Goal: Task Accomplishment & Management: Complete application form

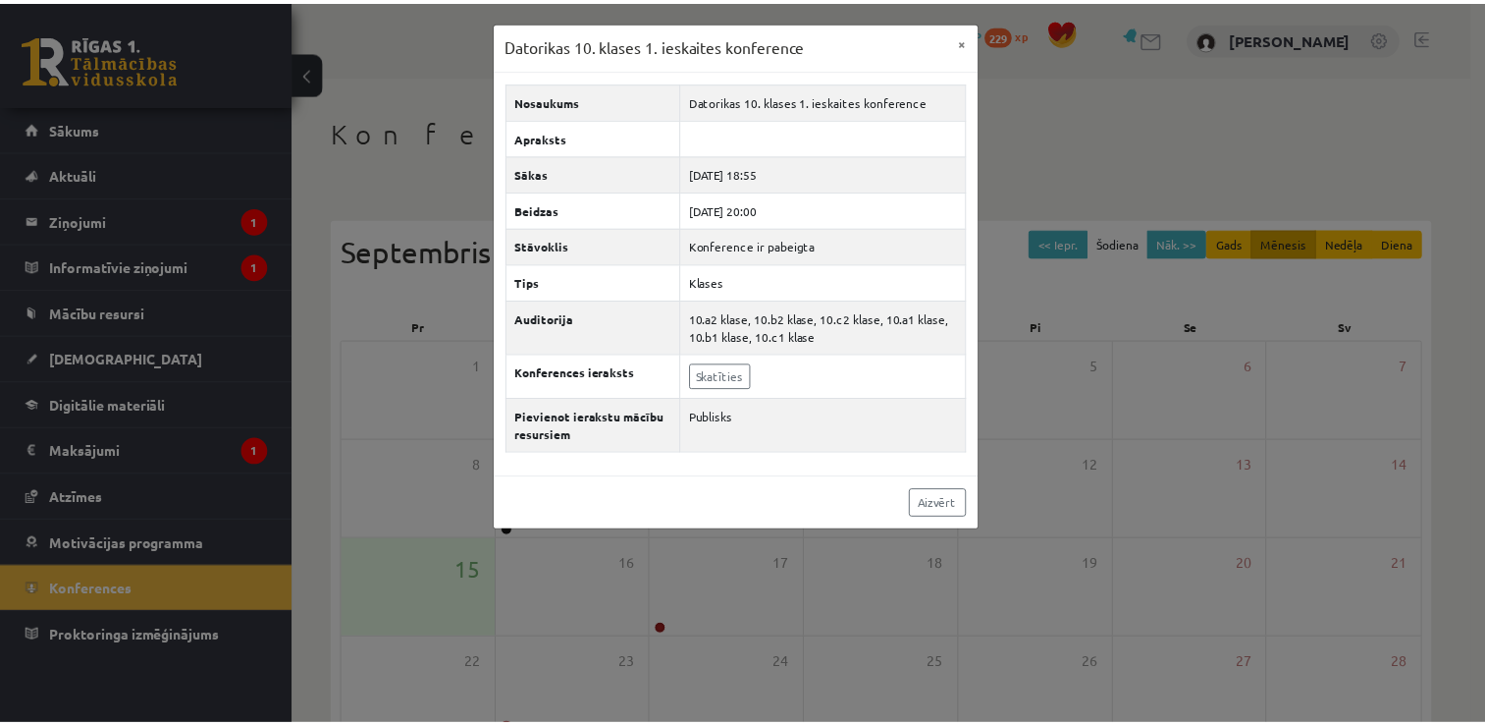
scroll to position [211, 0]
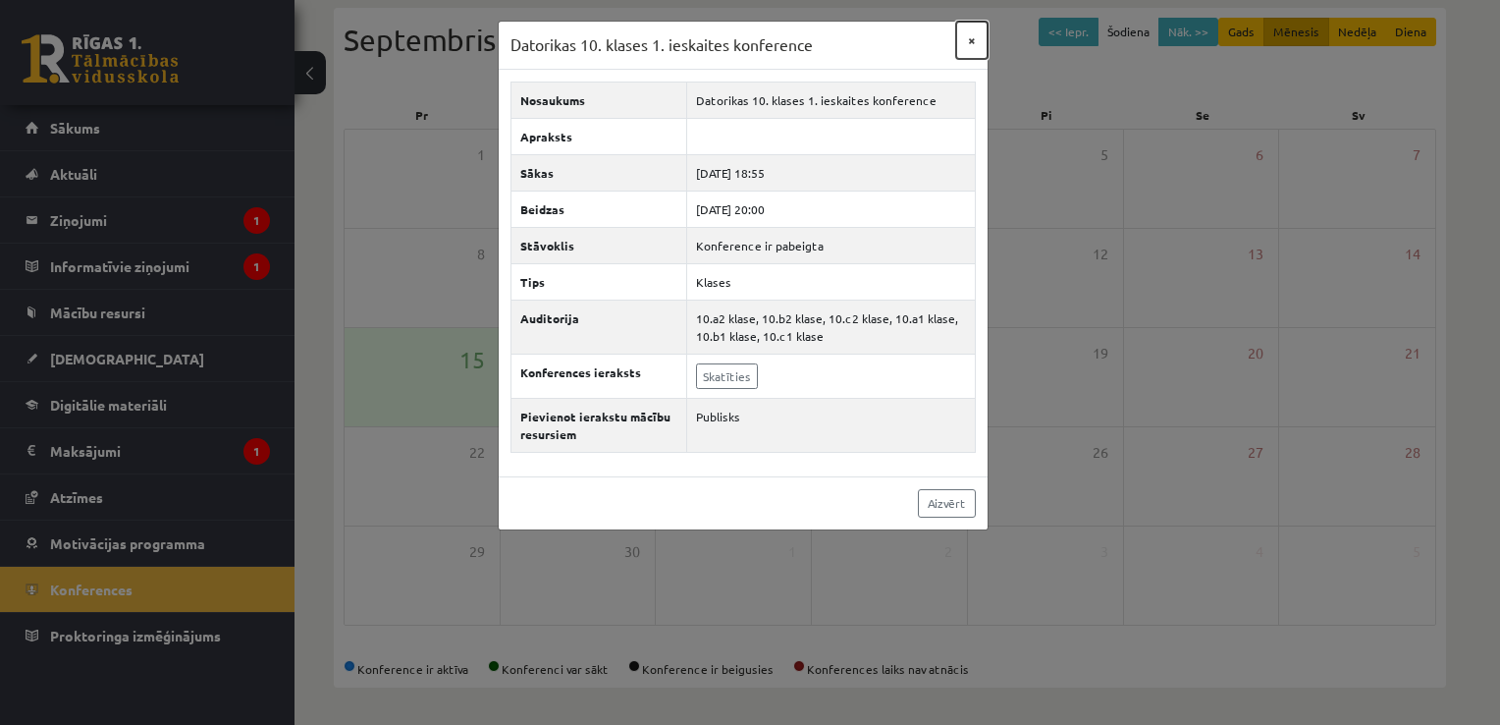
click at [977, 38] on button "×" at bounding box center [971, 40] width 31 height 37
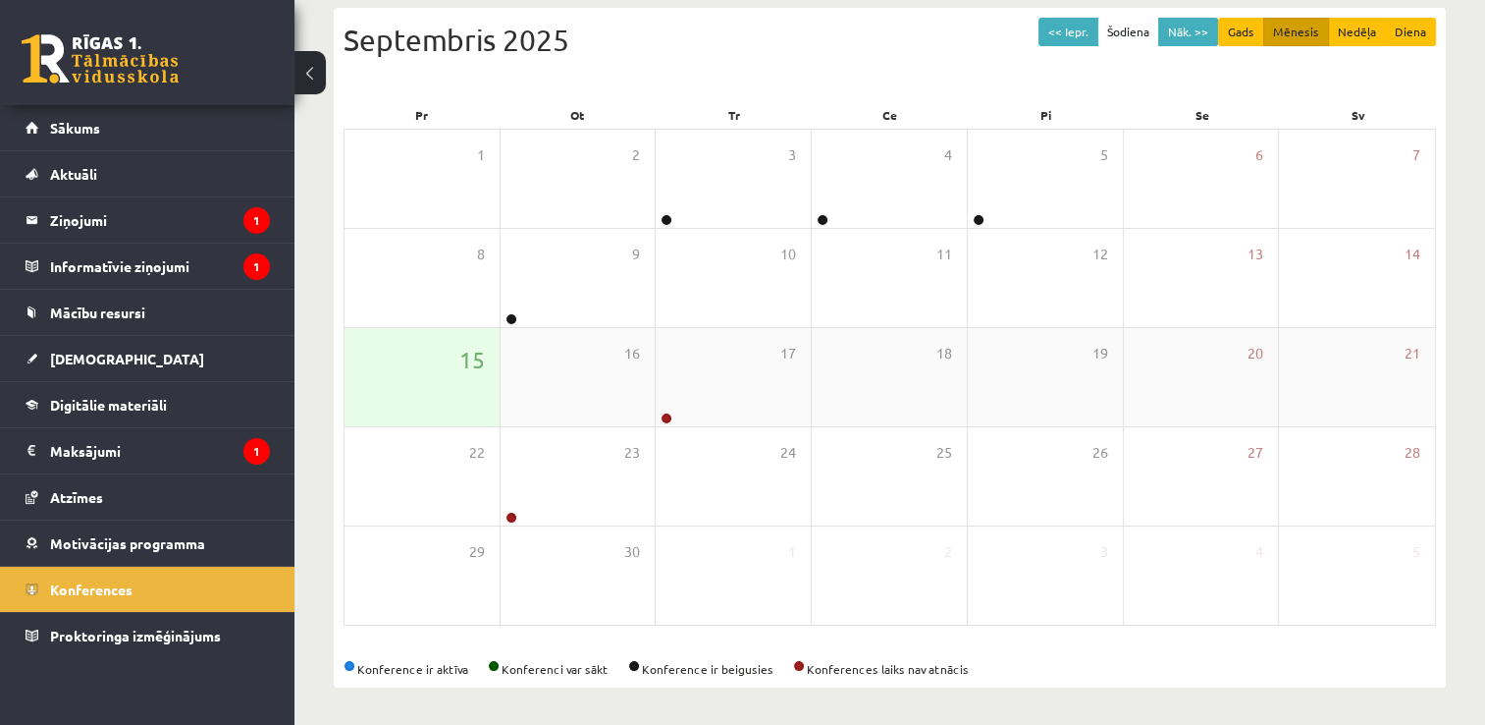
click at [444, 362] on div "15" at bounding box center [422, 377] width 155 height 98
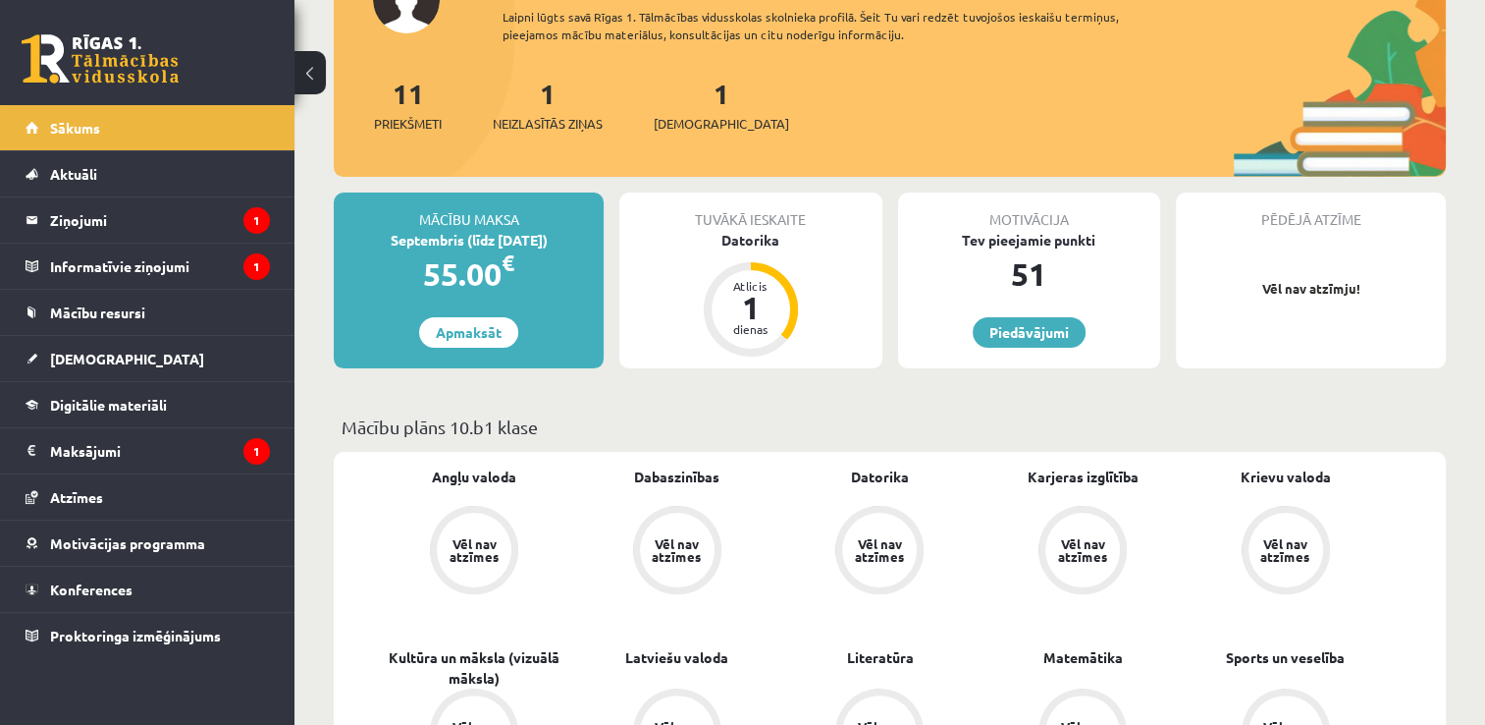
scroll to position [491, 0]
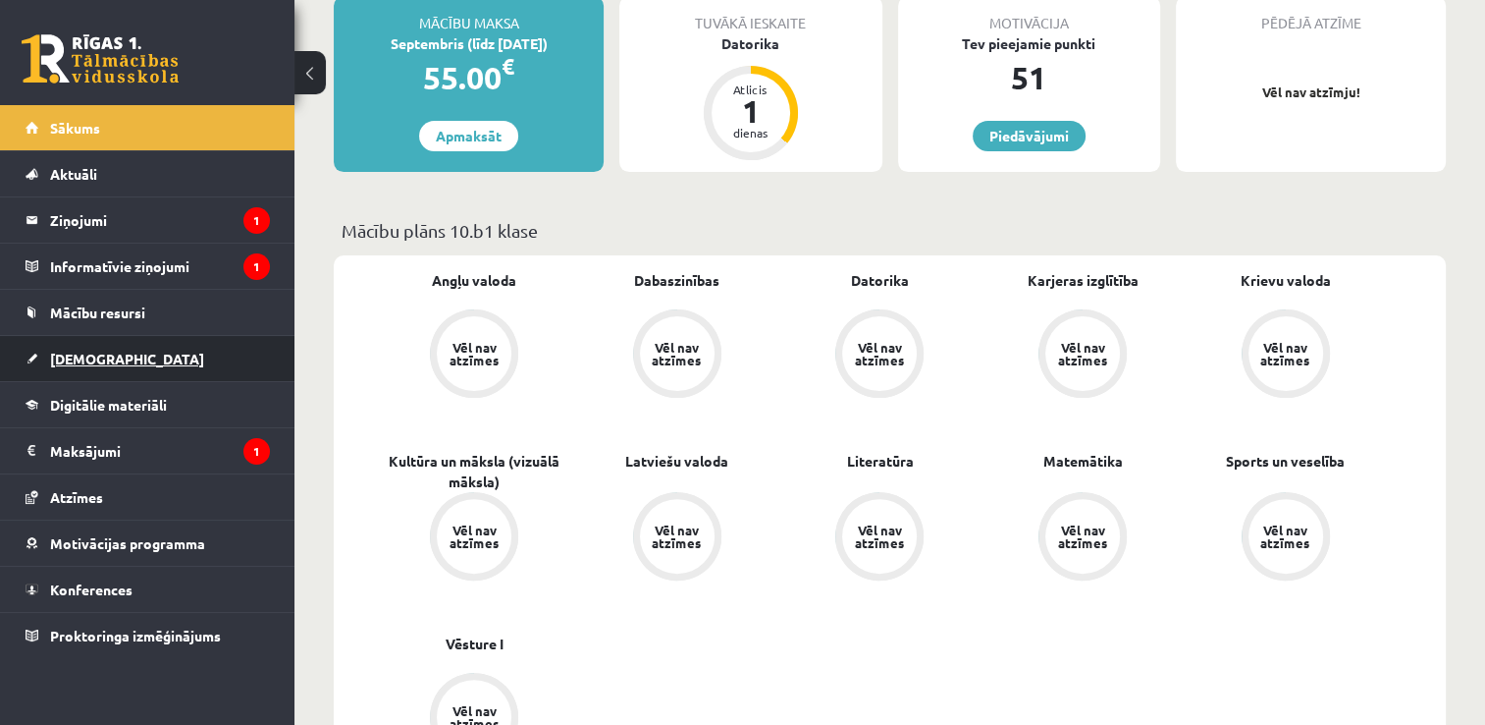
click at [75, 357] on span "[DEMOGRAPHIC_DATA]" at bounding box center [127, 359] width 154 height 18
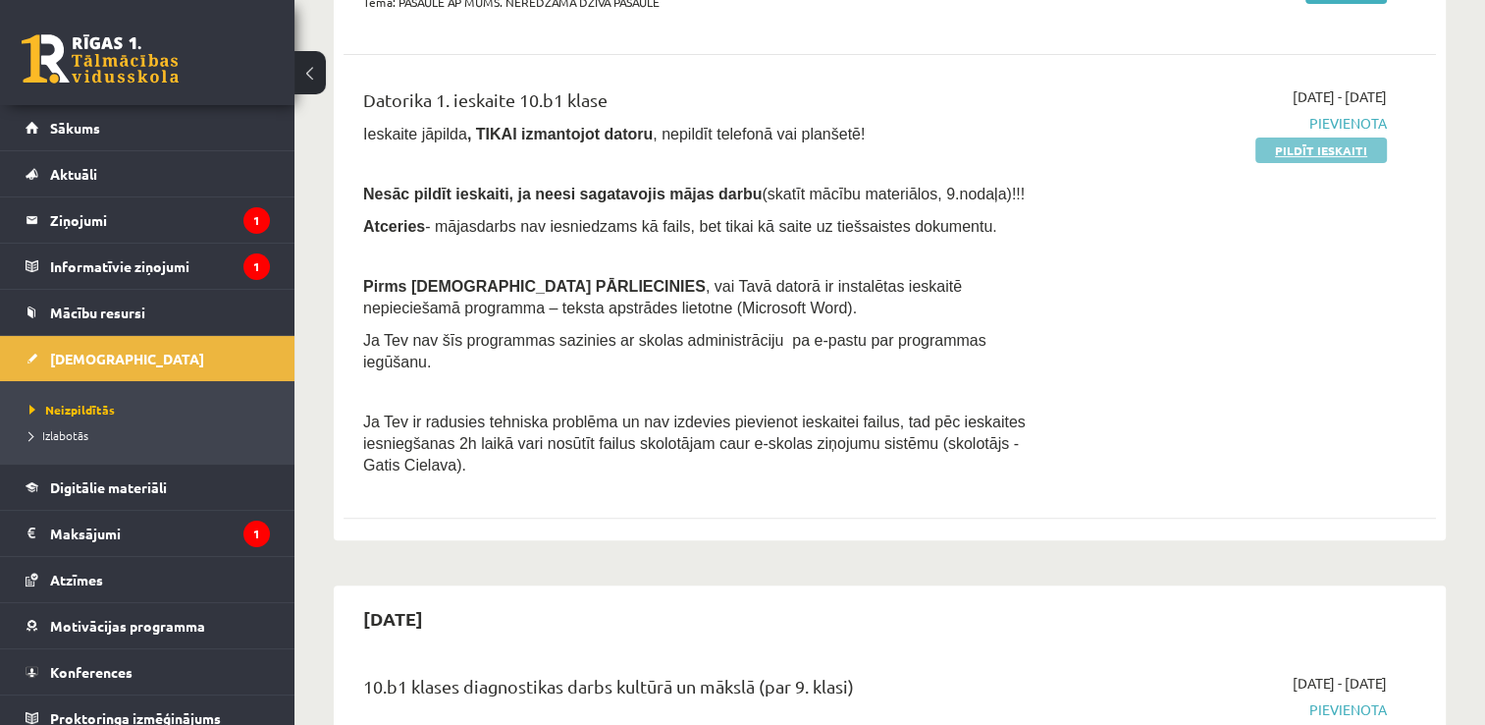
click at [1341, 147] on link "Pildīt ieskaiti" at bounding box center [1322, 150] width 132 height 26
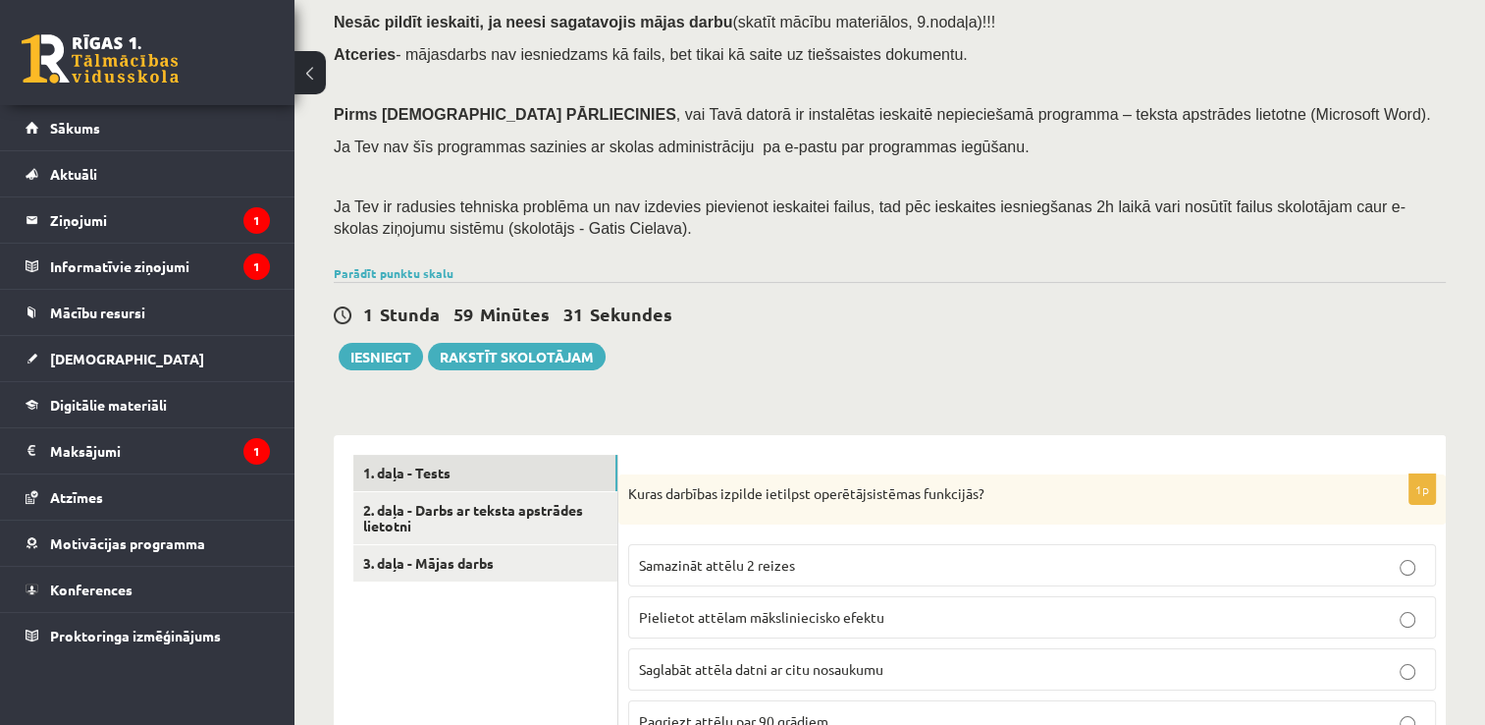
scroll to position [393, 0]
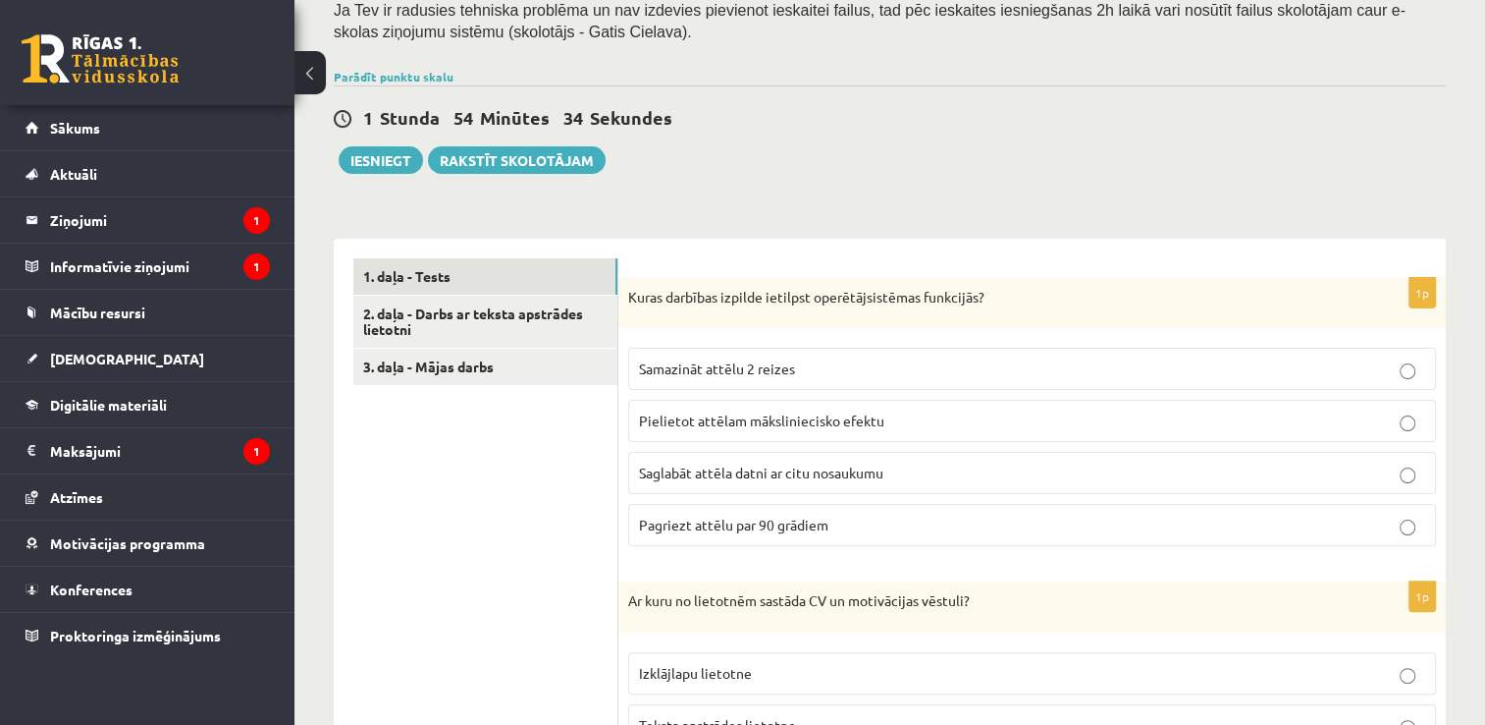
click at [1025, 338] on fieldset "Samazināt attēlu 2 reizes Pielietot attēlam māksliniecisko efektu [PERSON_NAME]…" at bounding box center [1032, 445] width 808 height 214
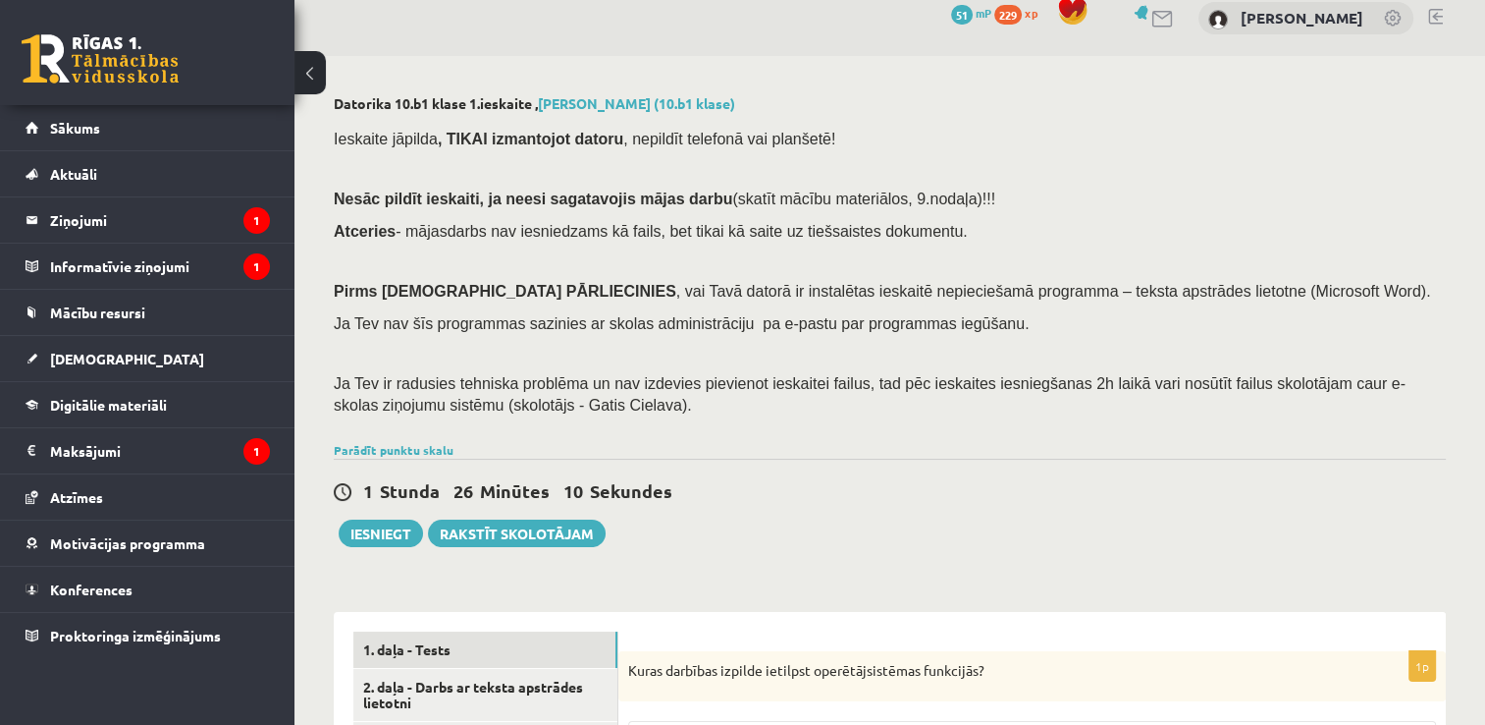
scroll to position [314, 0]
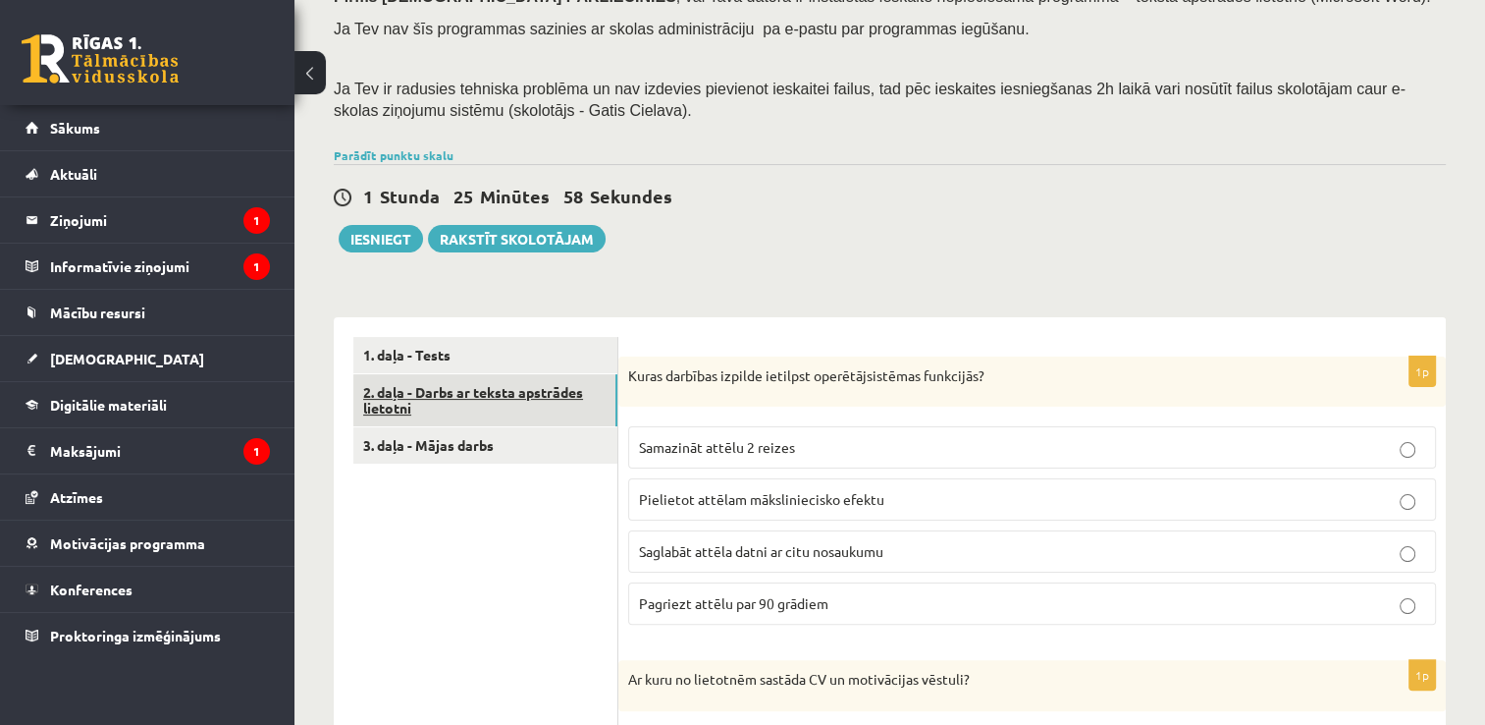
click at [514, 394] on link "2. daļa - Darbs ar teksta apstrādes lietotni" at bounding box center [485, 400] width 264 height 53
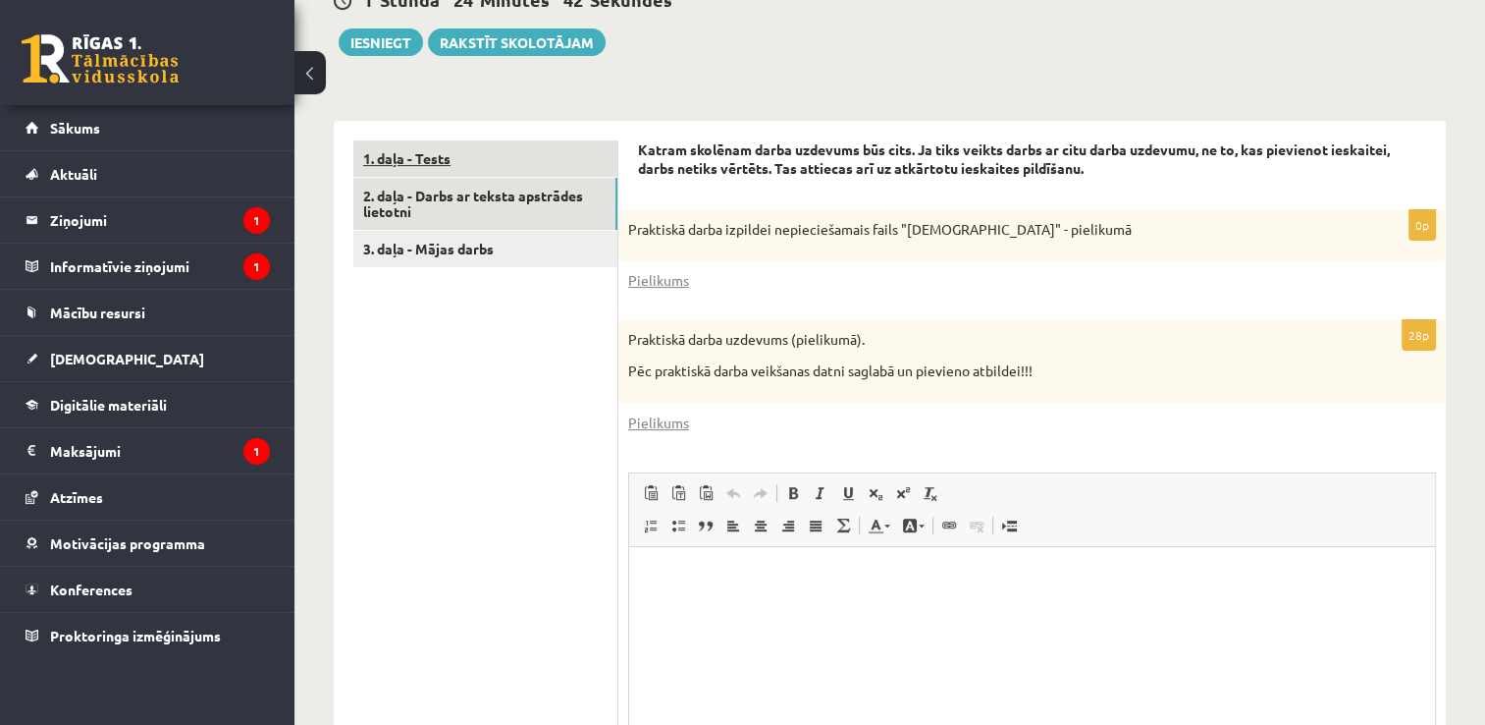
scroll to position [609, 0]
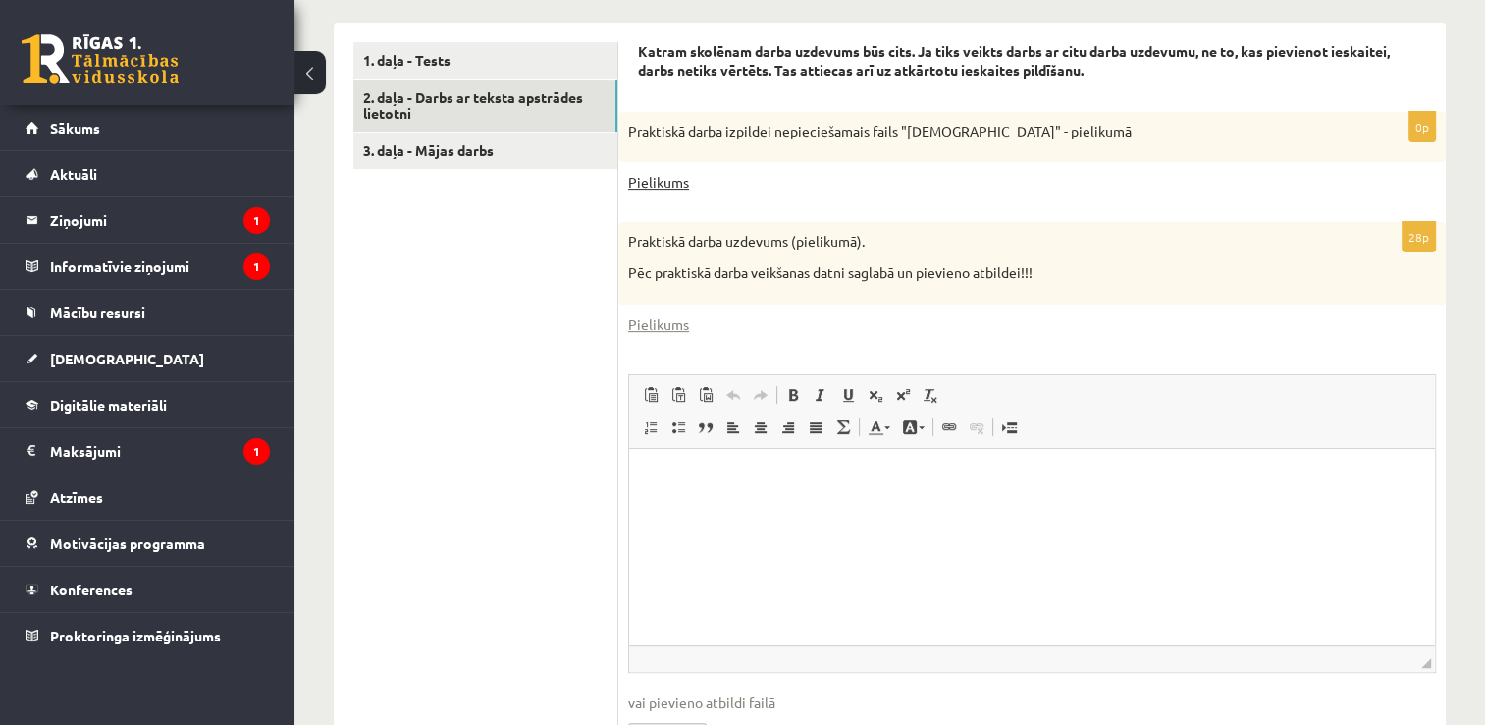
click at [669, 183] on link "Pielikums" at bounding box center [658, 182] width 61 height 21
click at [675, 323] on link "Pielikums" at bounding box center [658, 324] width 61 height 21
click at [660, 186] on link "Pielikums" at bounding box center [658, 182] width 61 height 21
click at [634, 187] on link "Pielikums" at bounding box center [658, 182] width 61 height 21
click at [656, 179] on link "Pielikums" at bounding box center [658, 182] width 61 height 21
